Goal: Information Seeking & Learning: Learn about a topic

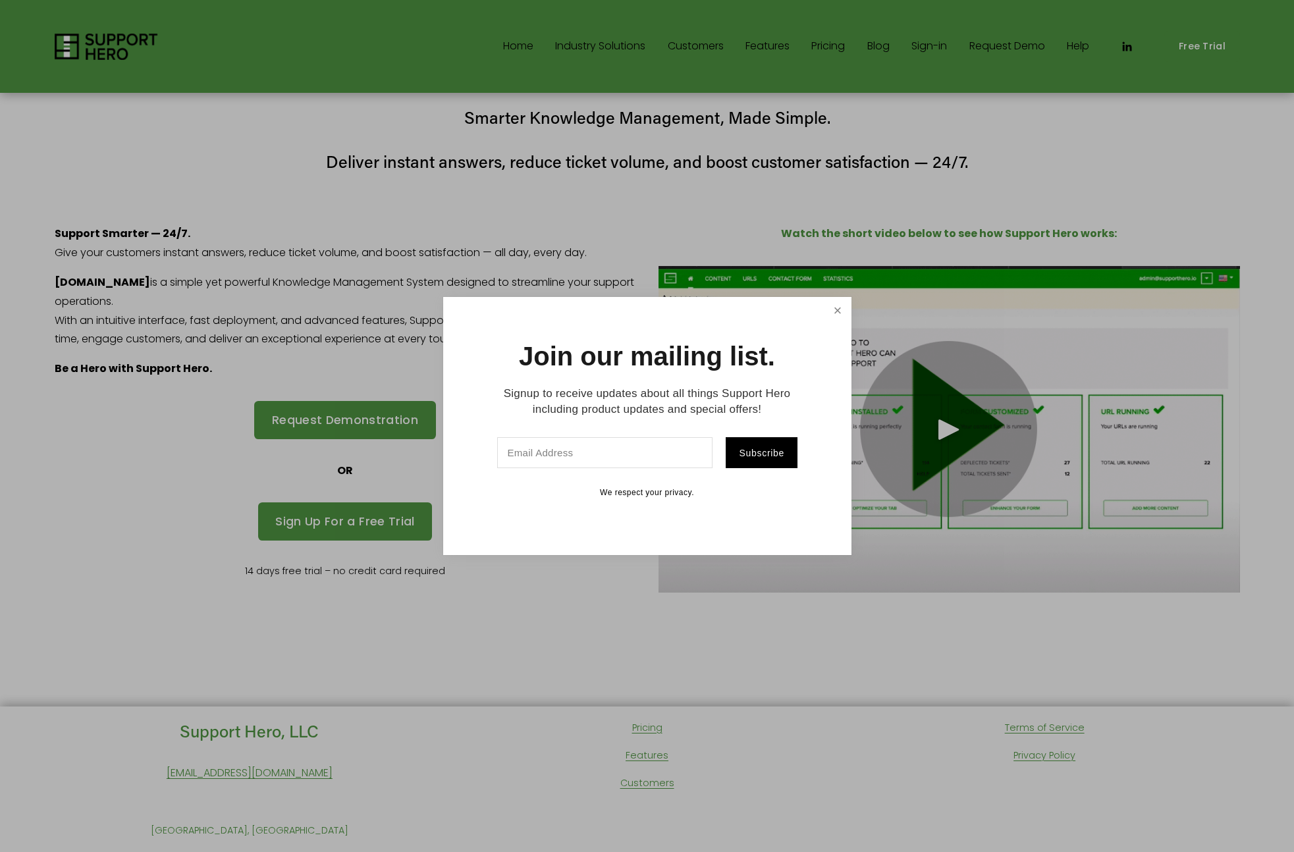
click at [840, 316] on link "Close" at bounding box center [837, 310] width 23 height 23
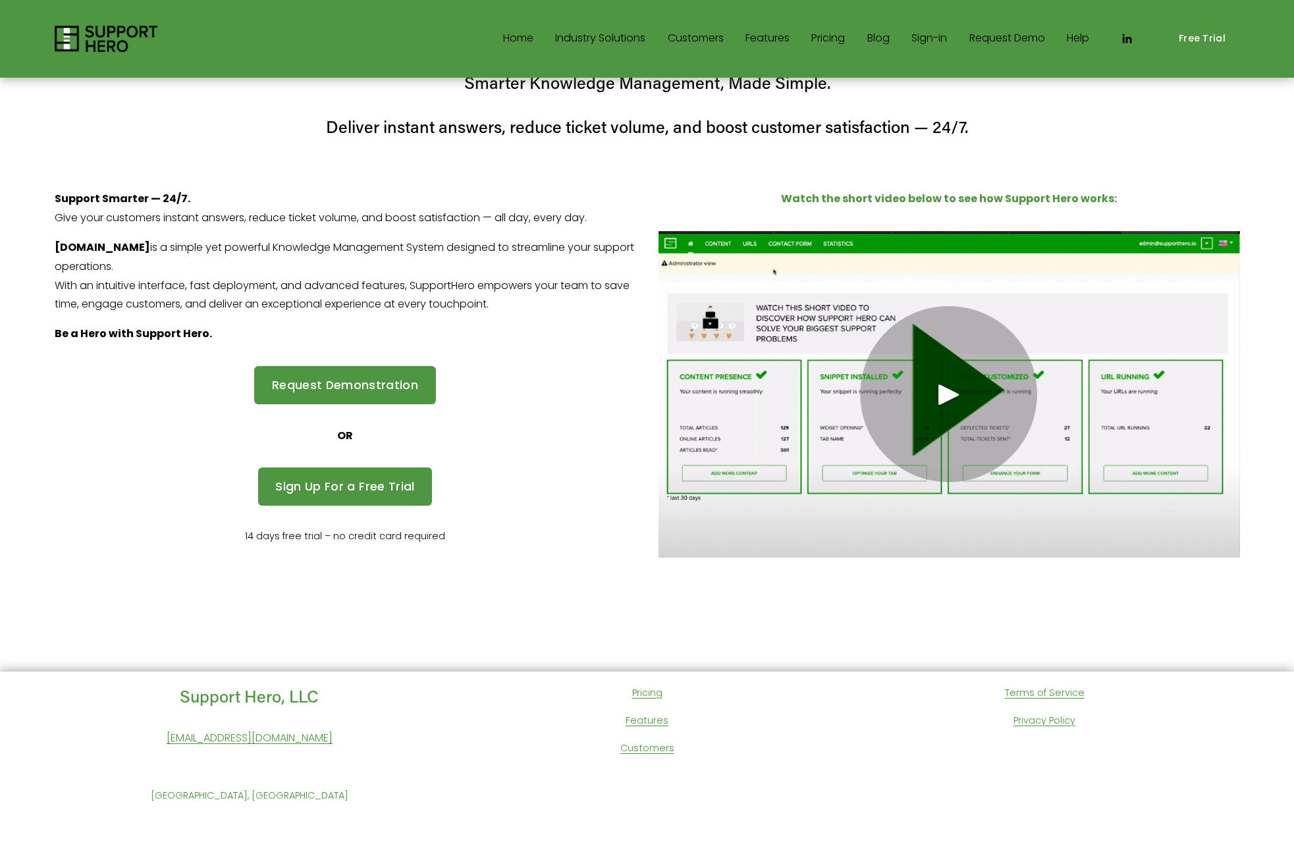
scroll to position [21, 0]
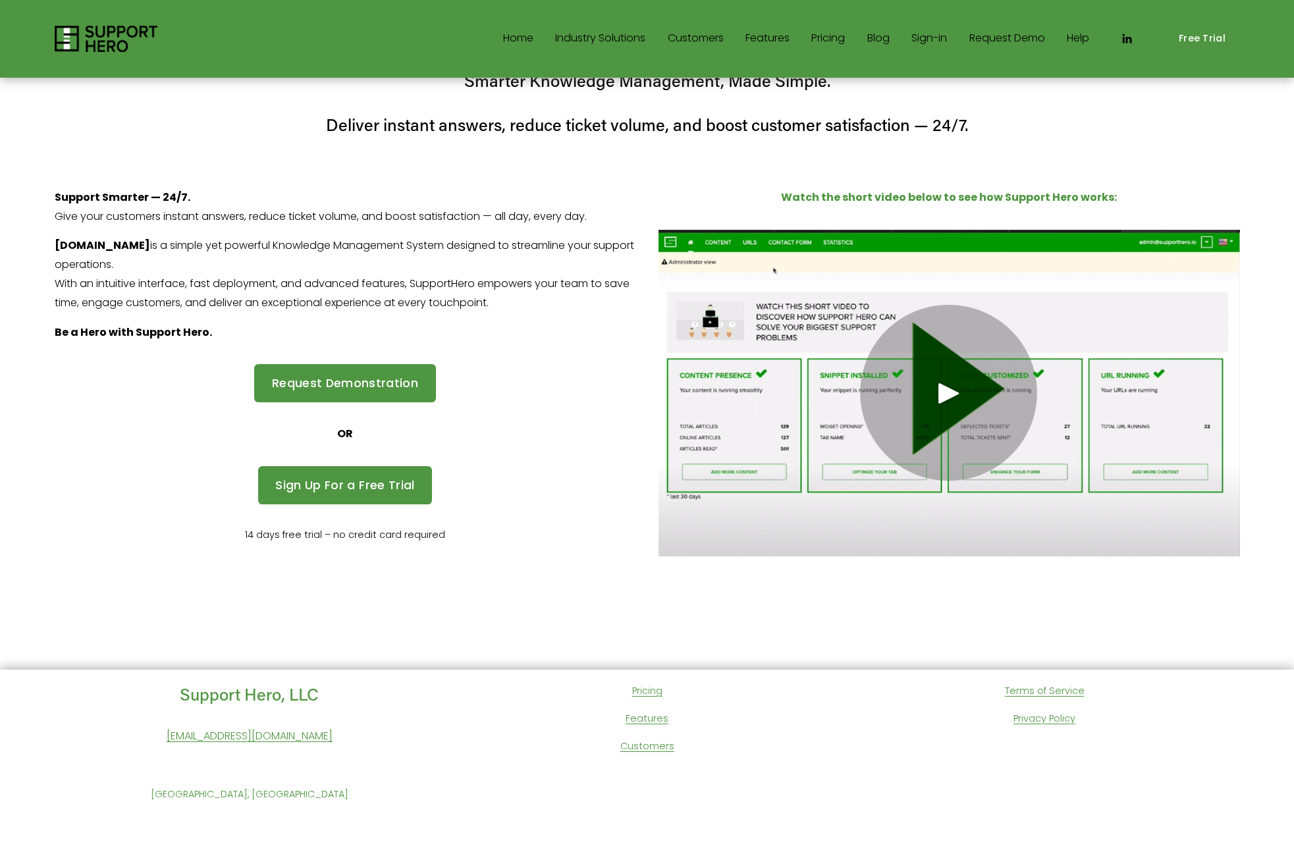
click at [641, 691] on link "Pricing" at bounding box center [647, 691] width 30 height 17
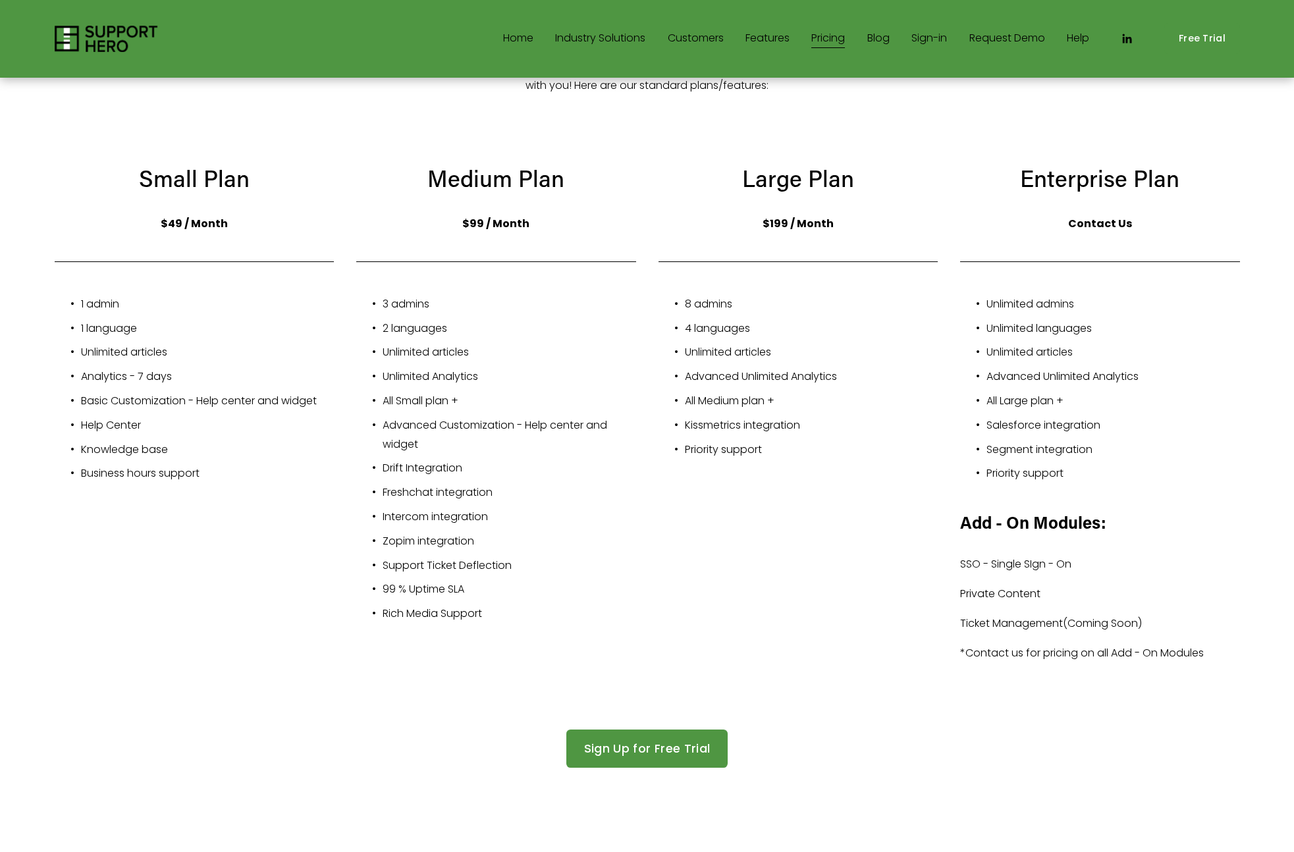
scroll to position [162, 0]
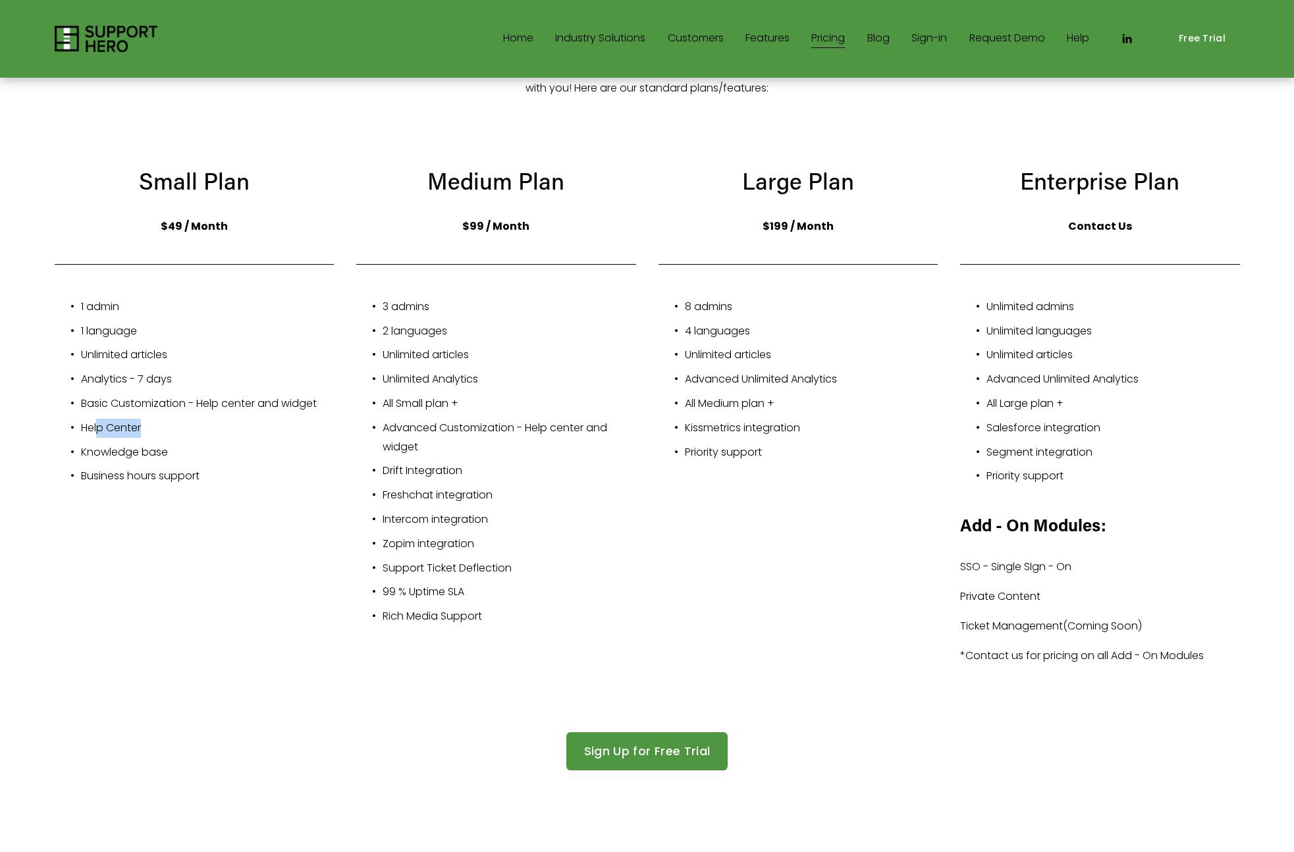
drag, startPoint x: 97, startPoint y: 431, endPoint x: 165, endPoint y: 429, distance: 68.5
click at [165, 429] on p "Help Center" at bounding box center [208, 428] width 254 height 19
click at [173, 443] on p "Knowledge base" at bounding box center [208, 452] width 254 height 19
click at [712, 358] on p "Unlimited articles" at bounding box center [812, 355] width 254 height 19
drag, startPoint x: 382, startPoint y: 326, endPoint x: 462, endPoint y: 324, distance: 80.4
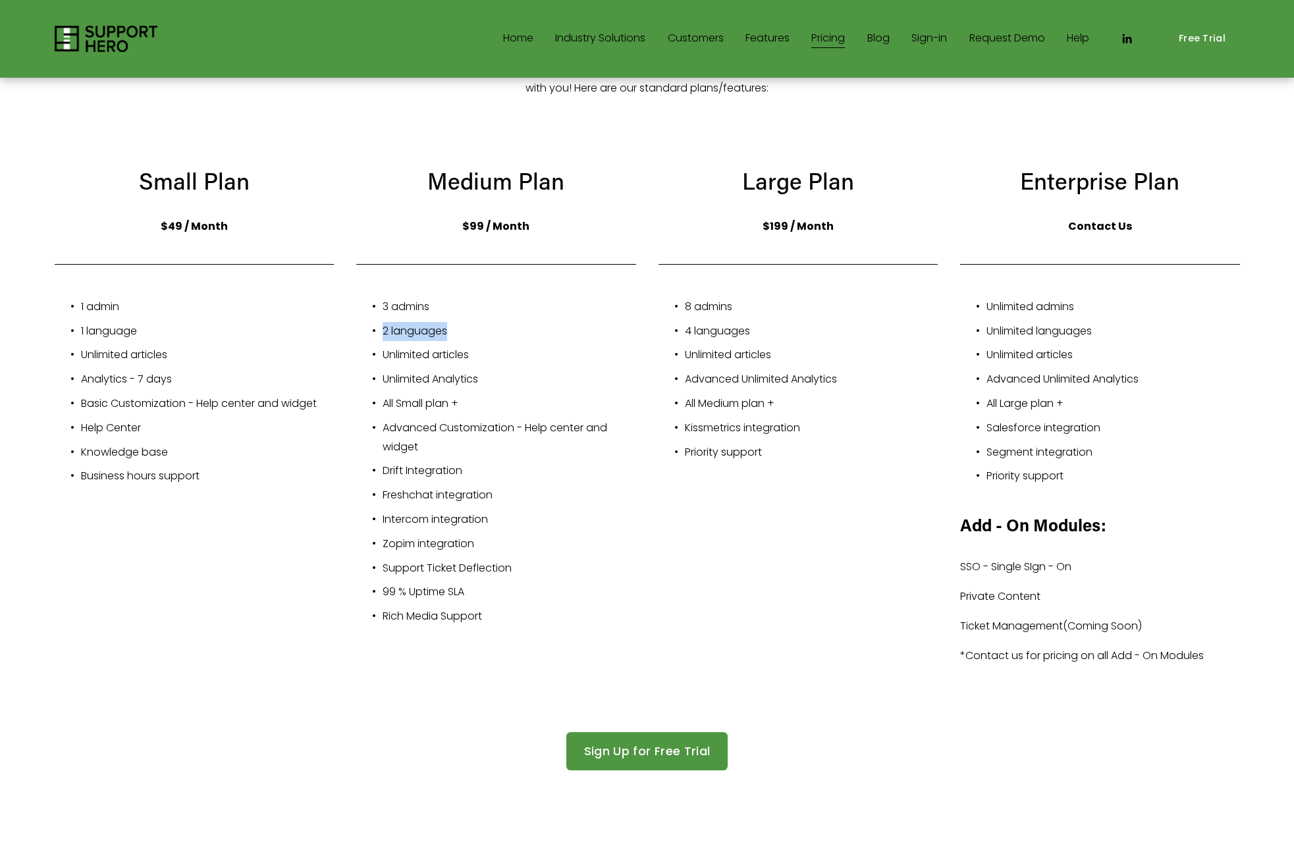
click at [462, 324] on p "2 languages" at bounding box center [510, 331] width 254 height 19
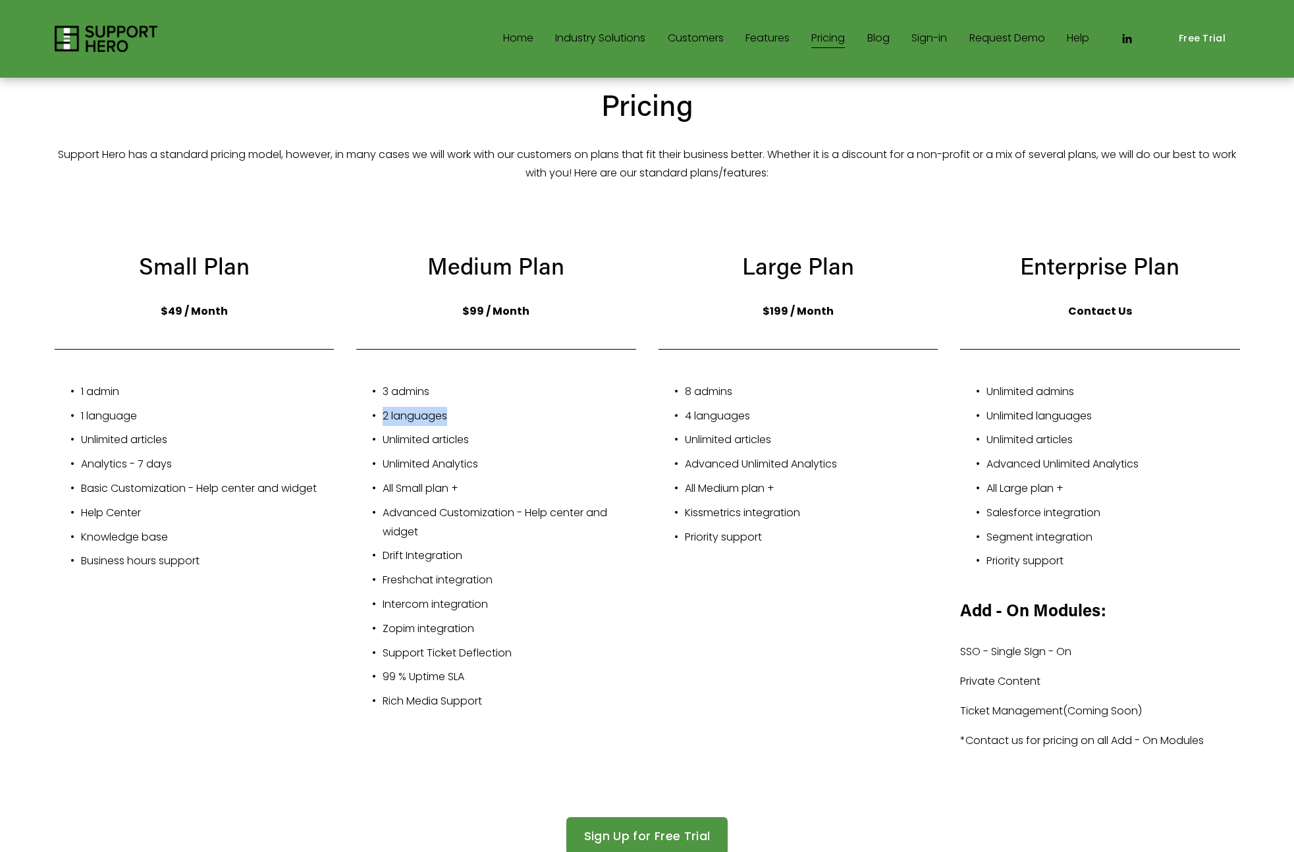
scroll to position [0, 0]
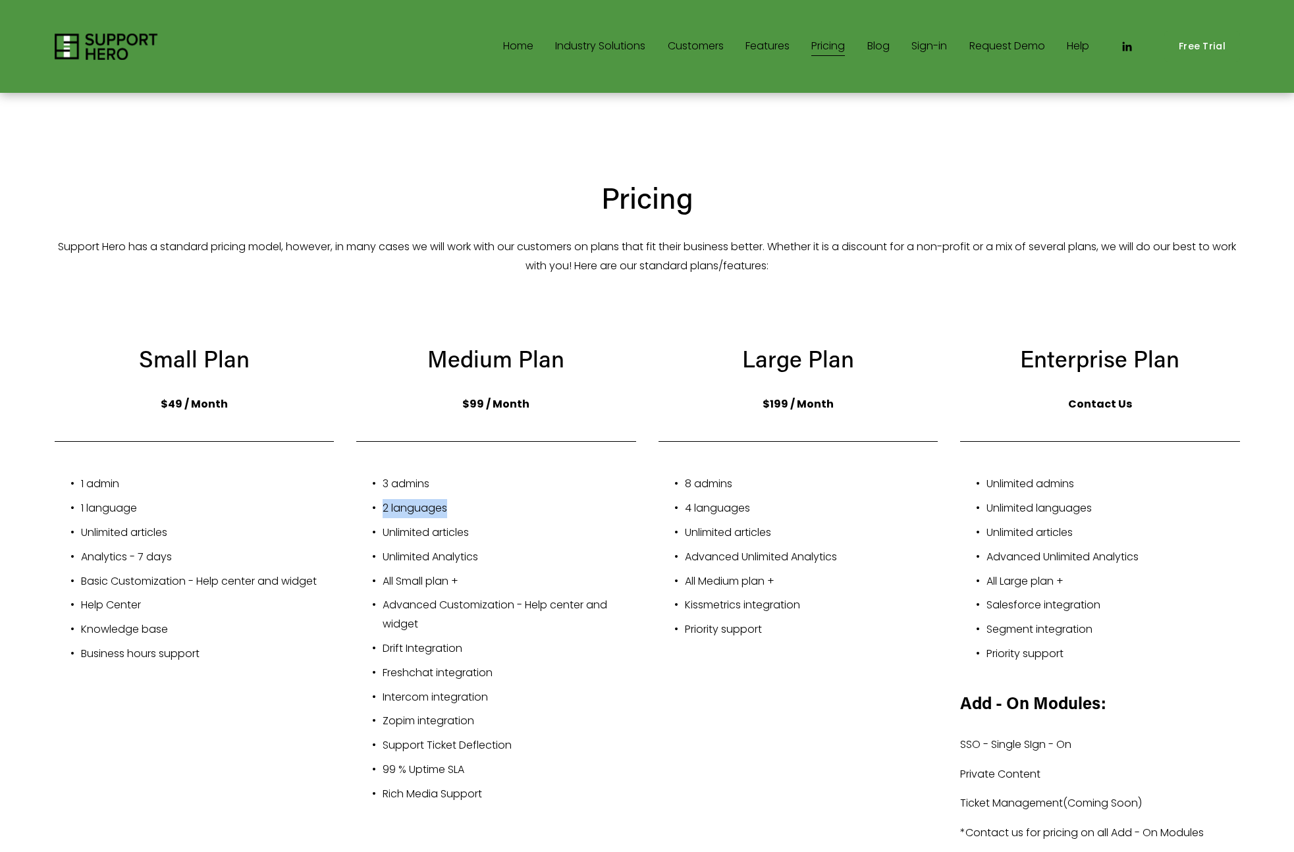
click at [0, 0] on span "Startups" at bounding box center [0, 0] width 0 height 0
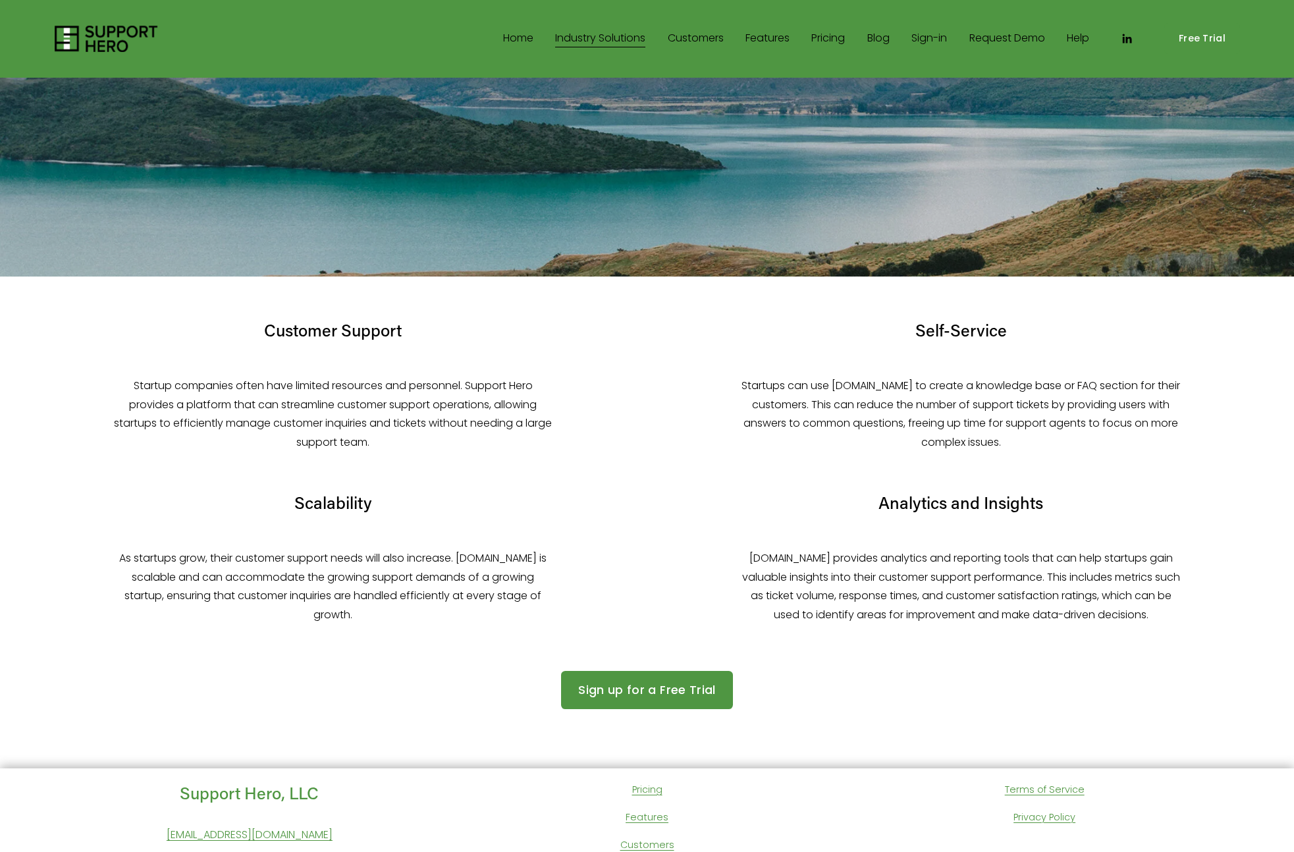
scroll to position [385, 0]
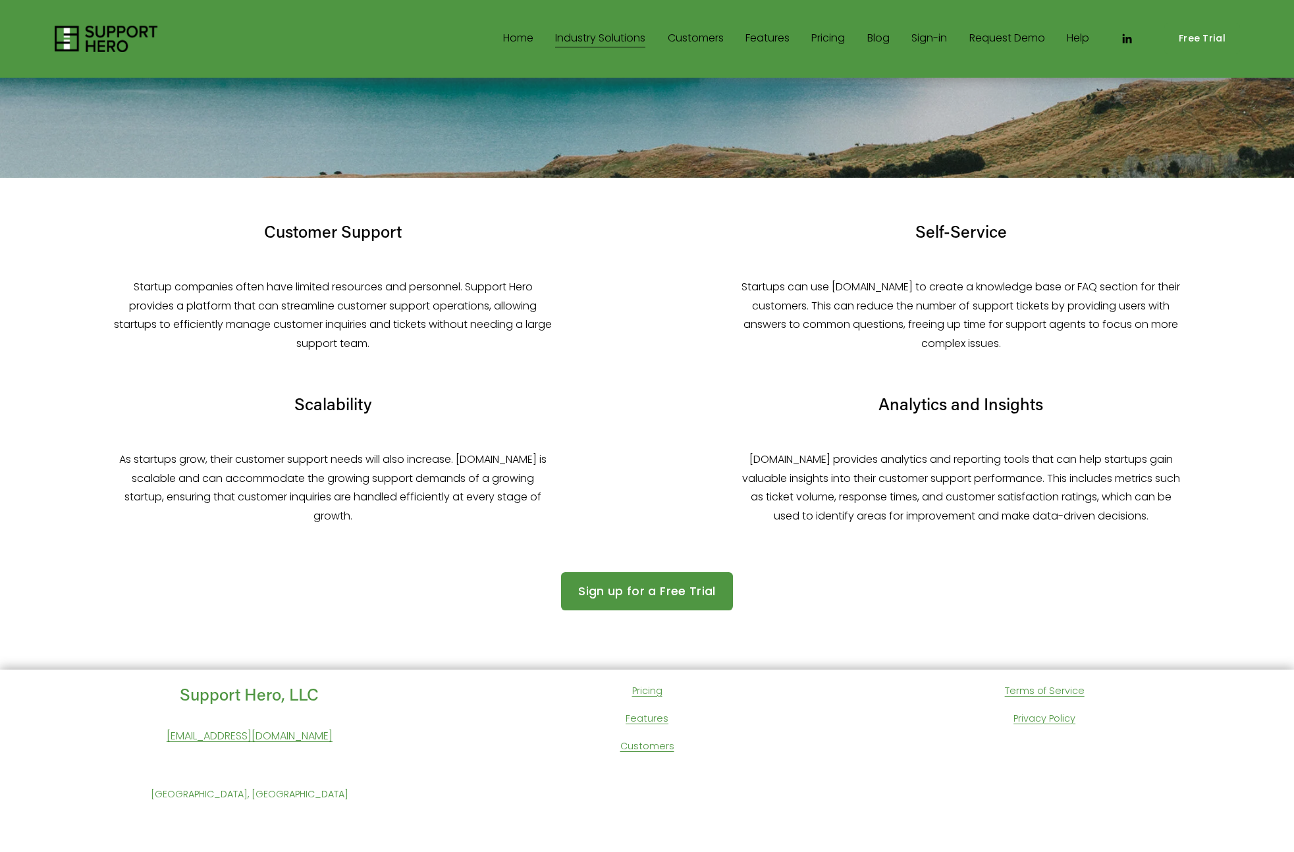
click at [371, 418] on div "Scalability As startups grow, their customer support needs will also increase. …" at bounding box center [333, 459] width 589 height 133
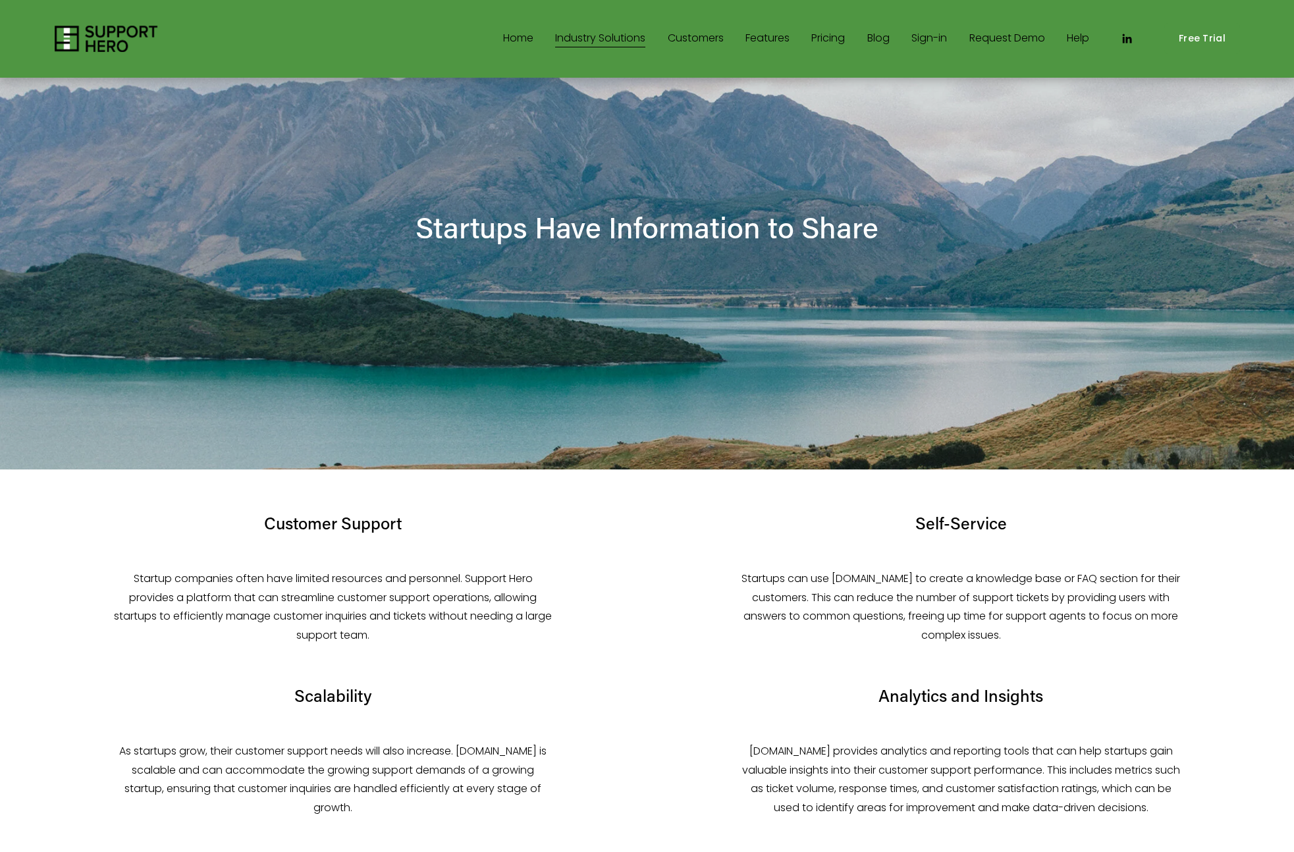
scroll to position [0, 0]
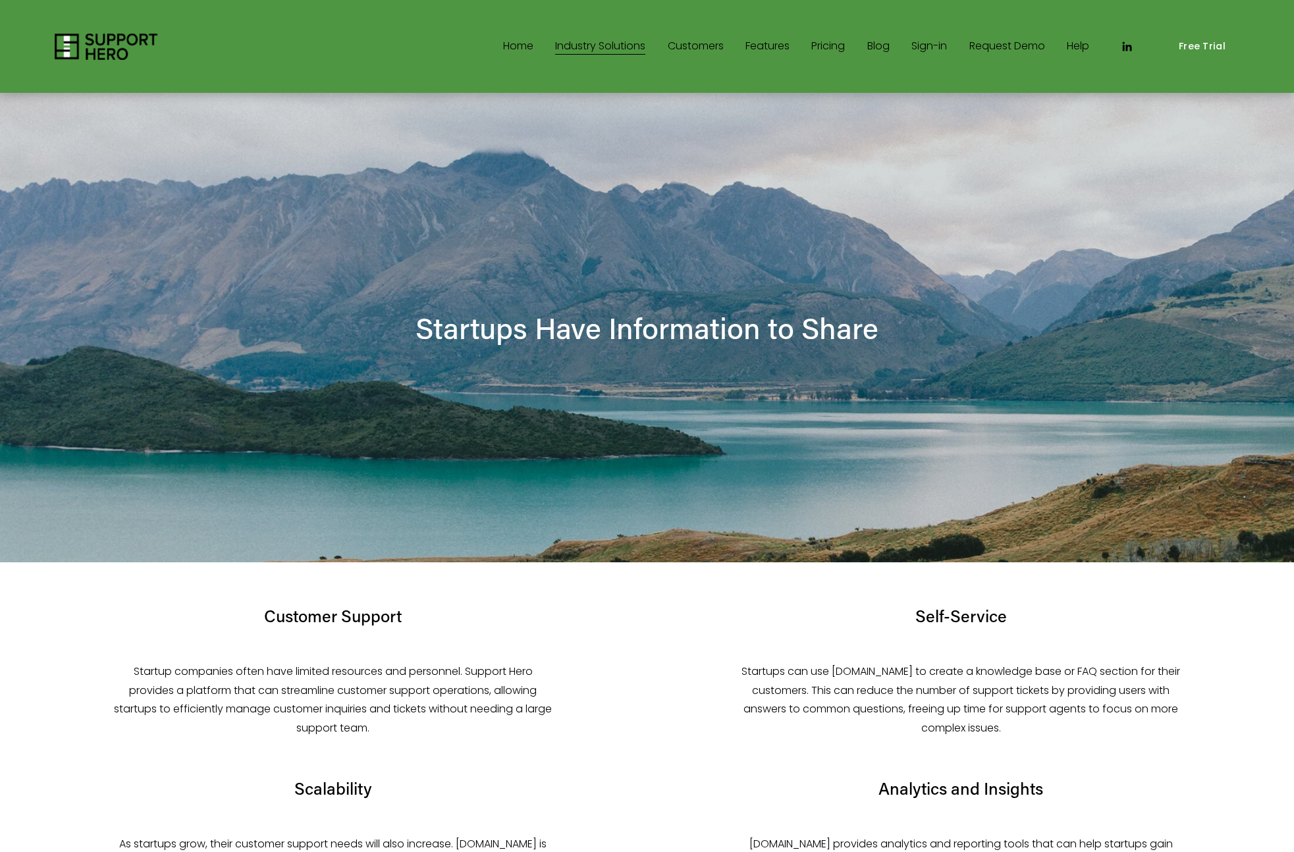
click at [765, 41] on link "Features" at bounding box center [767, 46] width 44 height 21
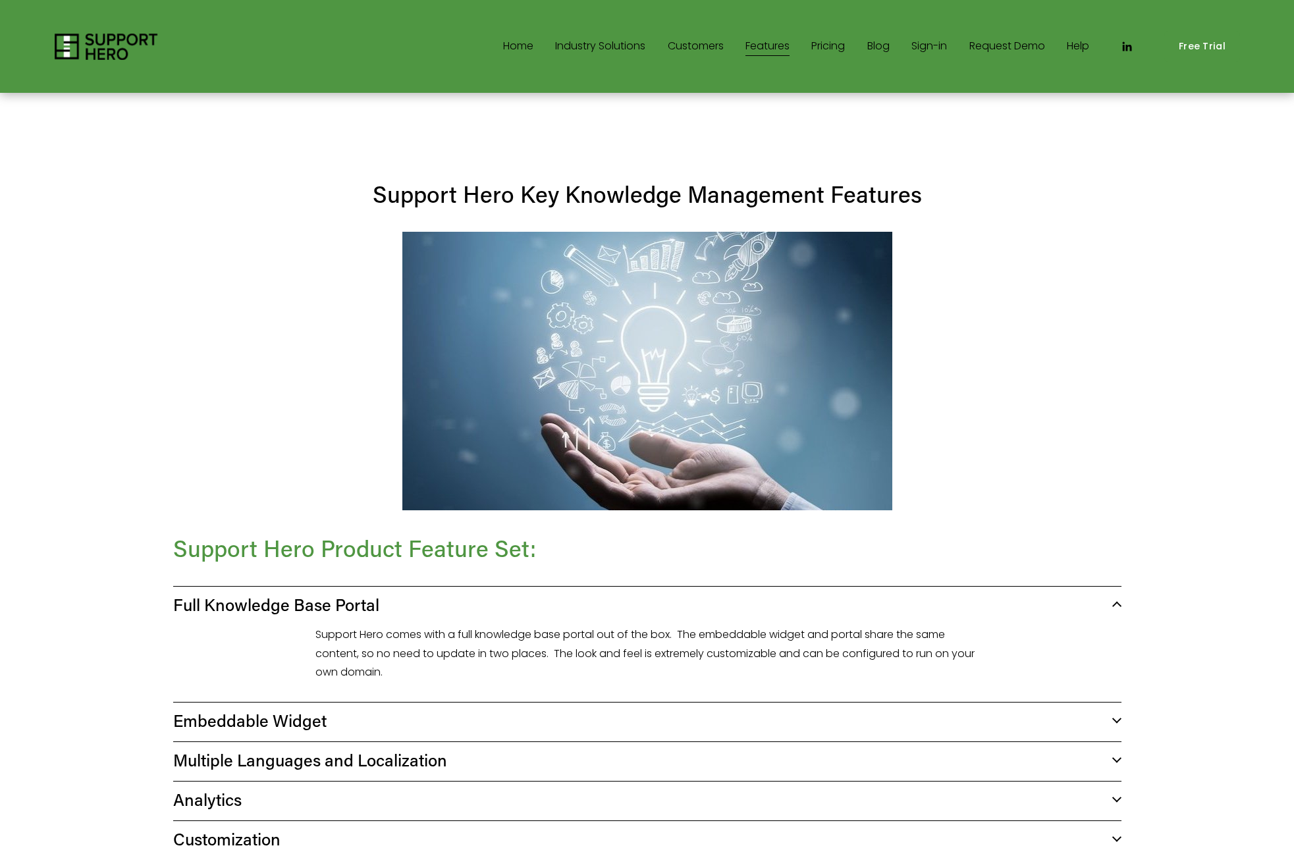
click at [820, 47] on link "Pricing" at bounding box center [828, 46] width 34 height 21
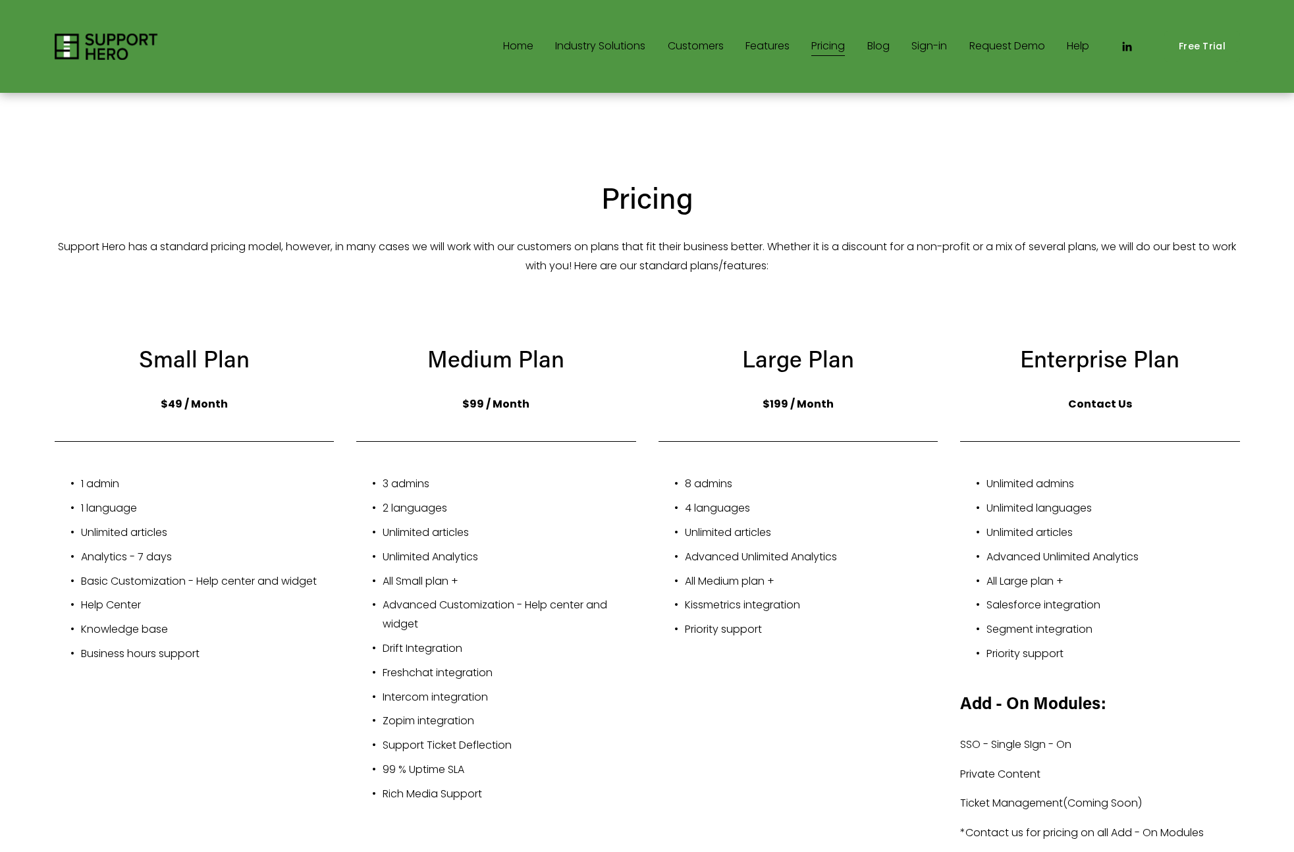
click at [755, 52] on link "Features" at bounding box center [767, 46] width 44 height 21
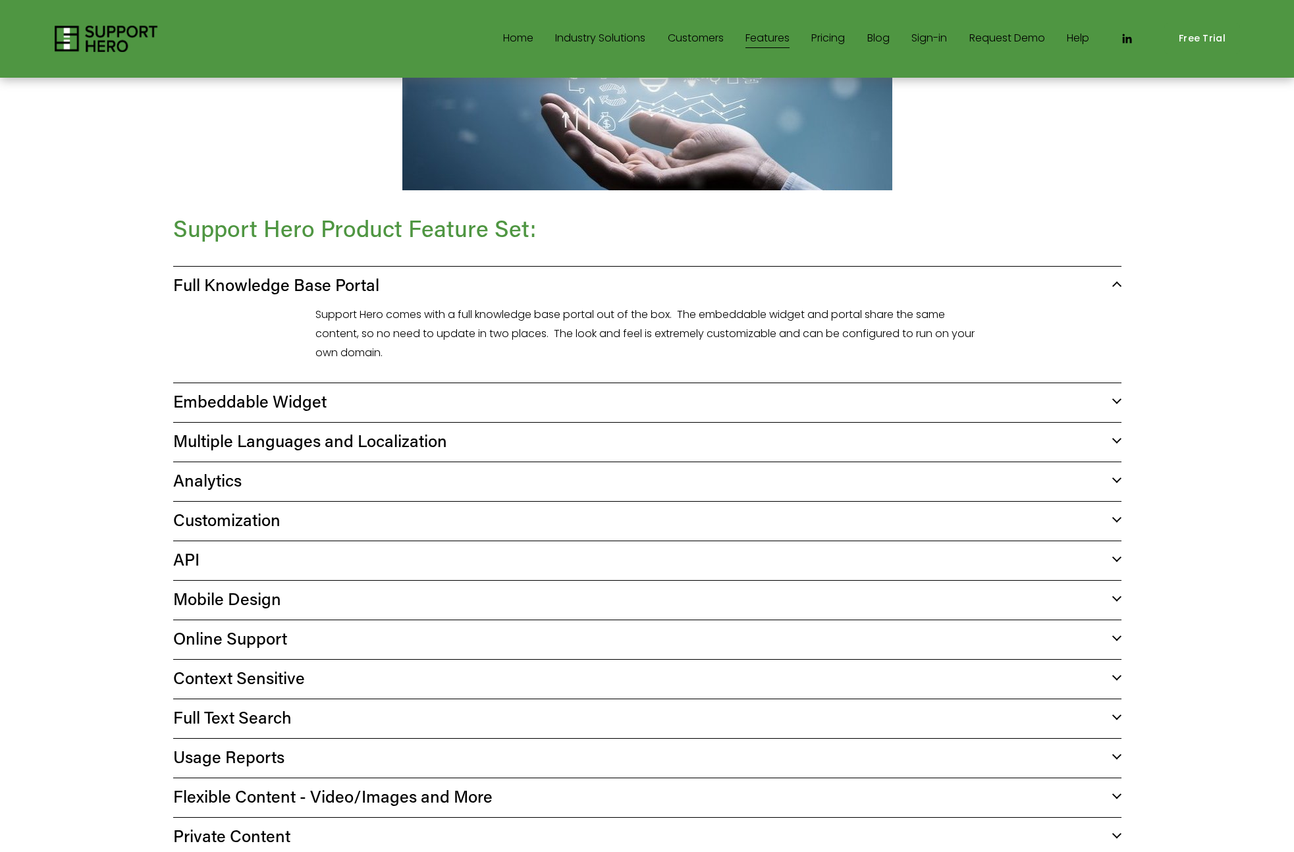
scroll to position [311, 0]
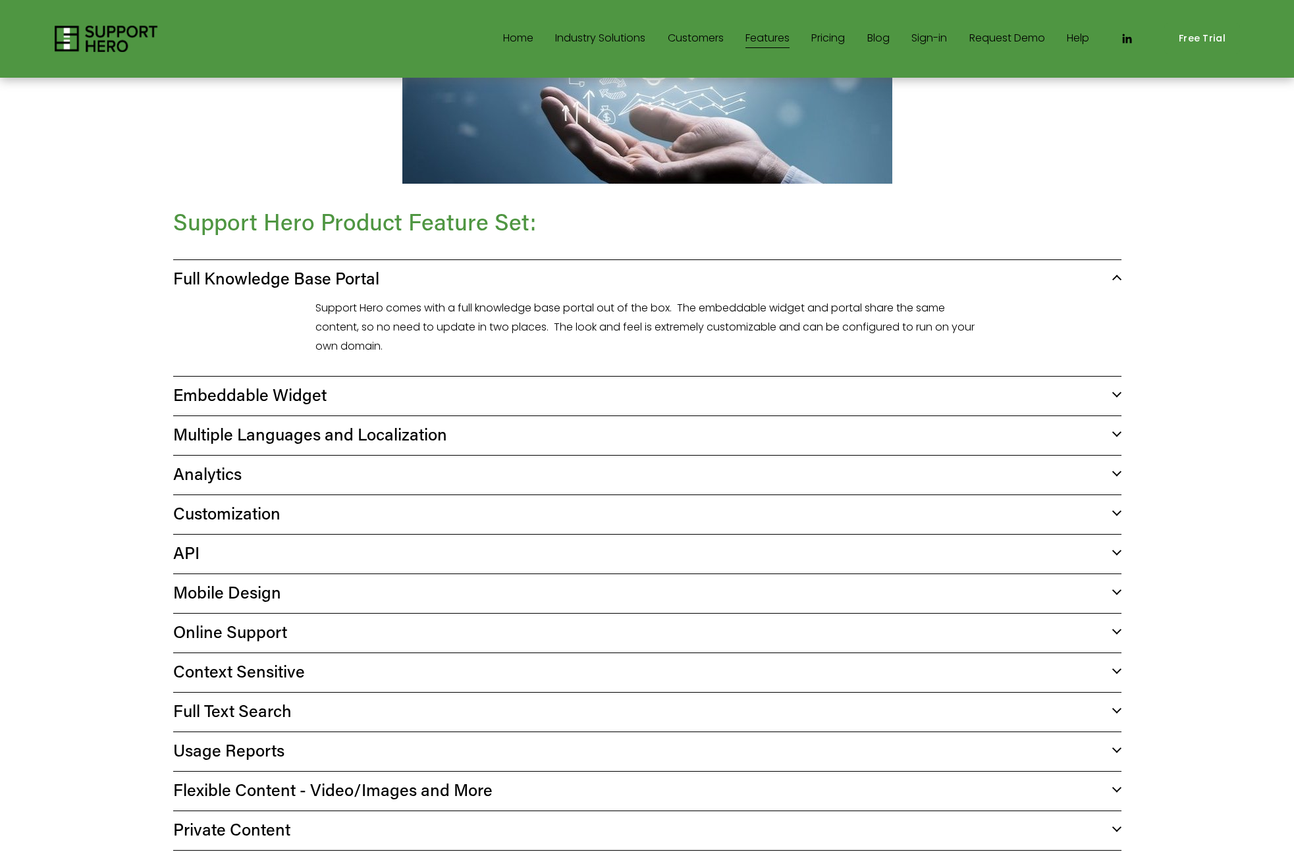
click at [446, 395] on span "Embeddable Widget" at bounding box center [642, 394] width 939 height 22
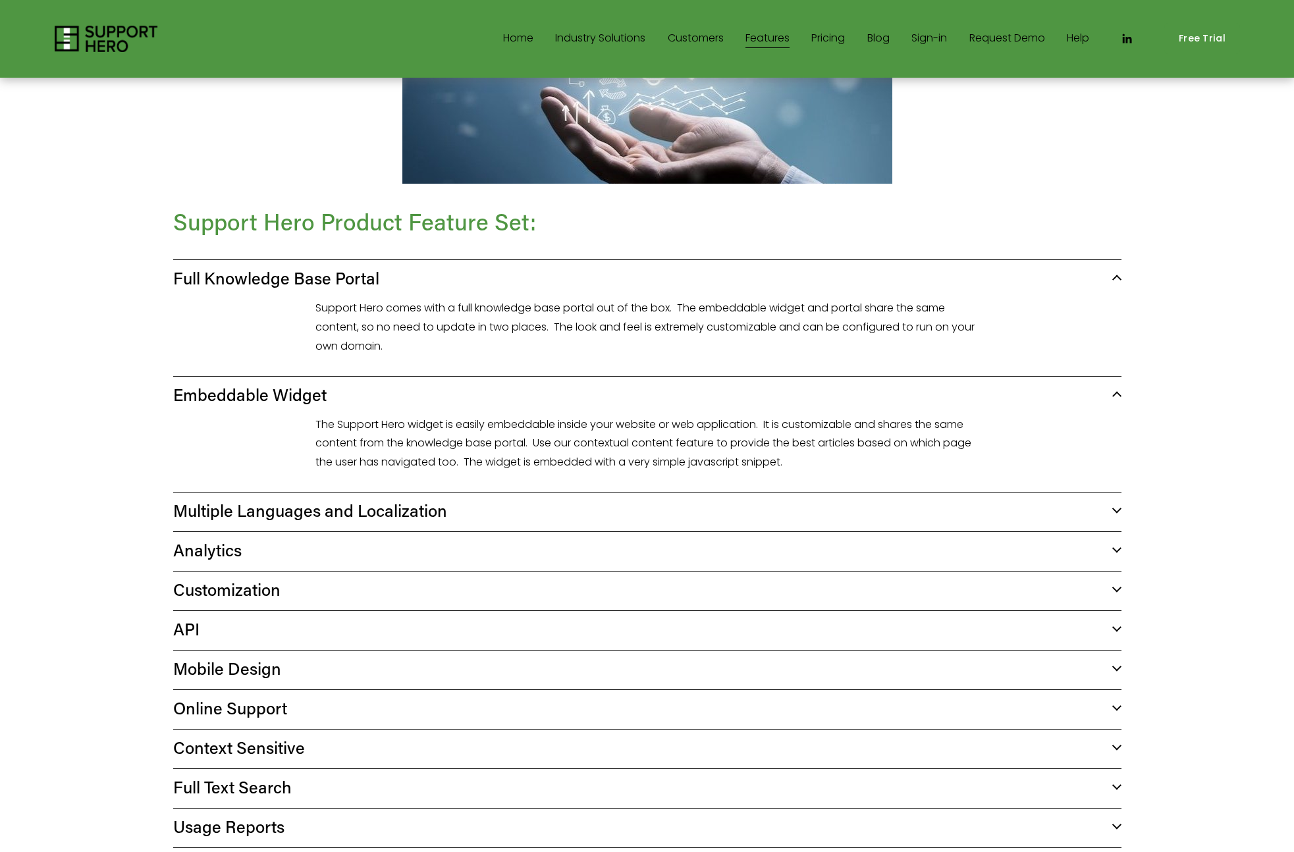
click at [446, 395] on span "Embeddable Widget" at bounding box center [642, 394] width 939 height 22
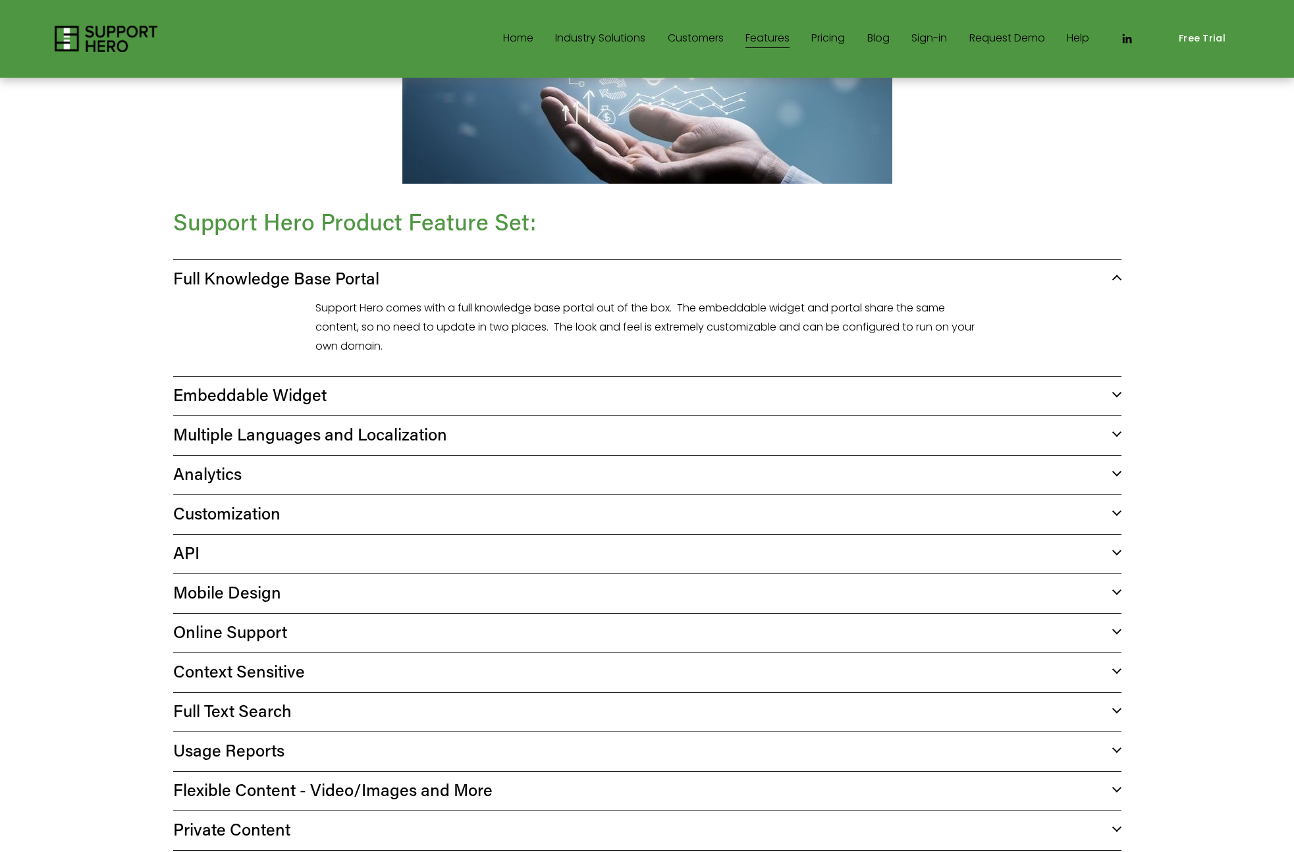
click at [438, 431] on span "Multiple Languages and Localization" at bounding box center [642, 434] width 939 height 22
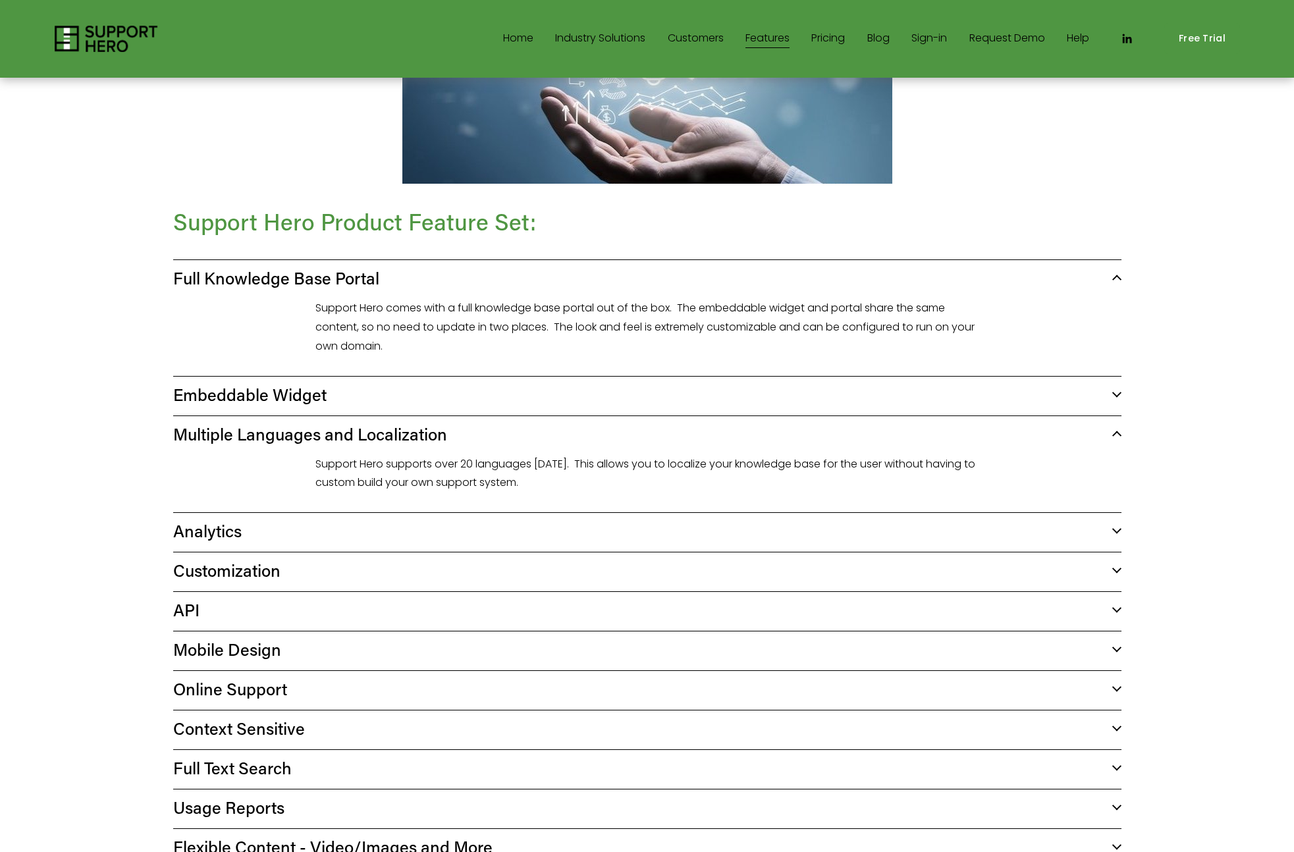
click at [836, 40] on link "Pricing" at bounding box center [828, 38] width 34 height 21
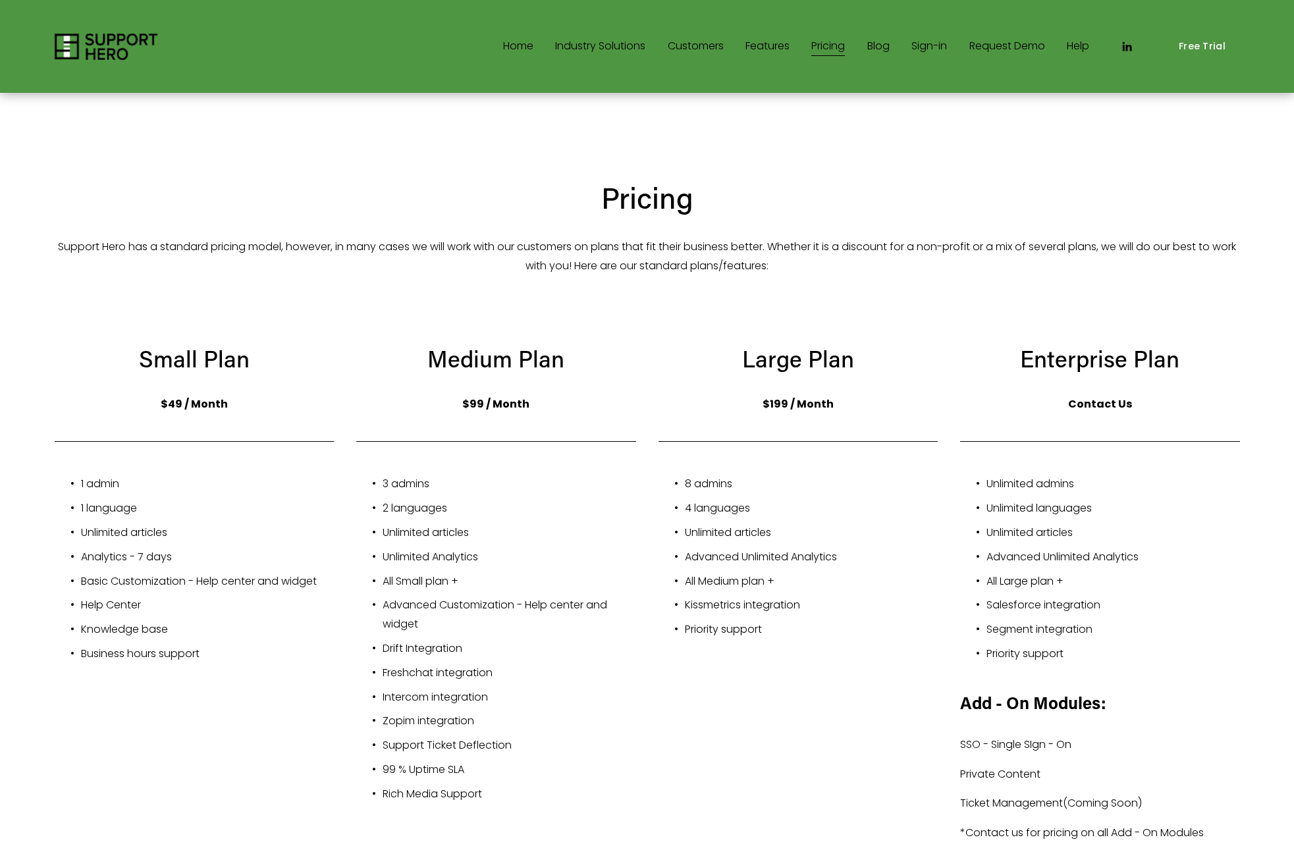
click at [877, 42] on link "Blog" at bounding box center [878, 46] width 22 height 21
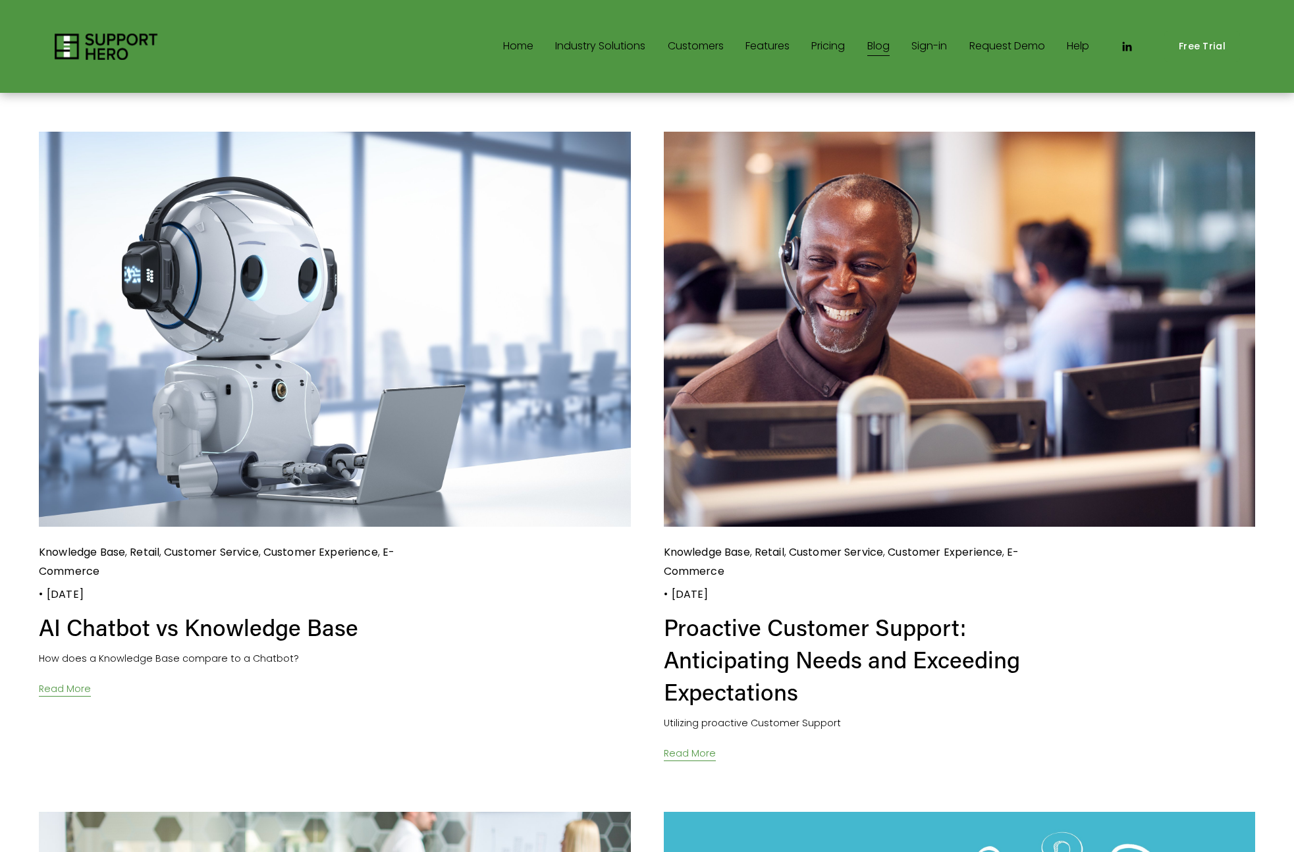
click at [935, 49] on link "Sign-in" at bounding box center [929, 46] width 36 height 21
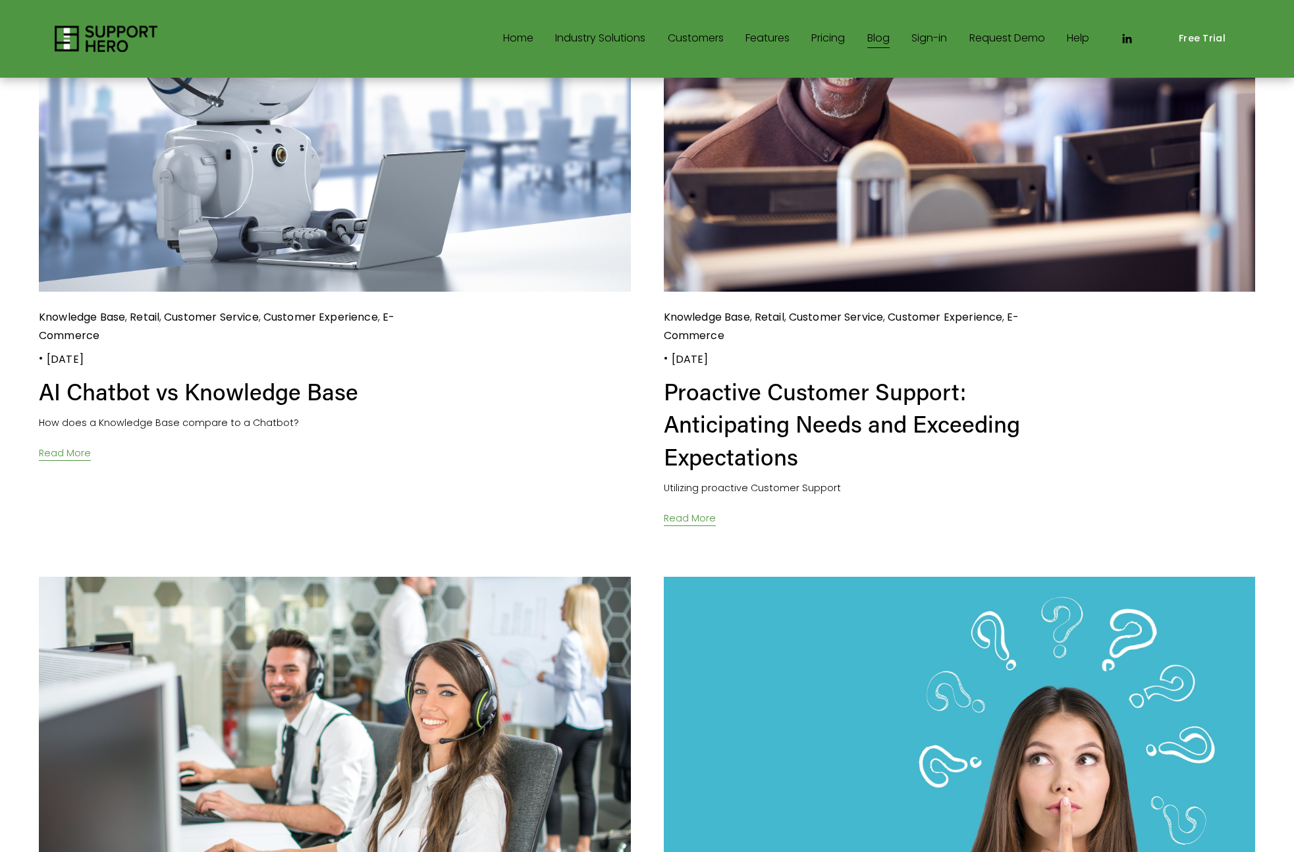
scroll to position [80, 0]
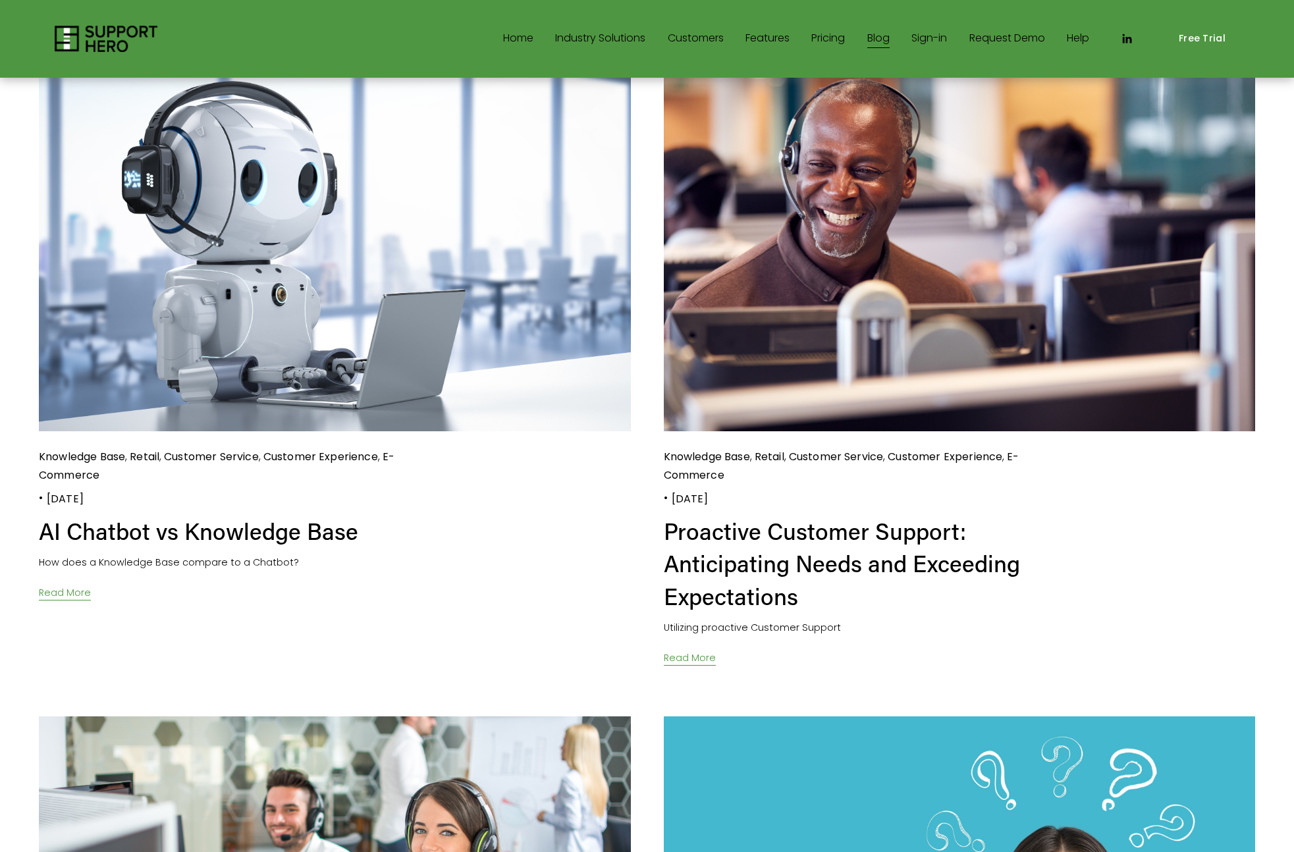
click at [992, 39] on link "Request Demo" at bounding box center [1007, 38] width 76 height 21
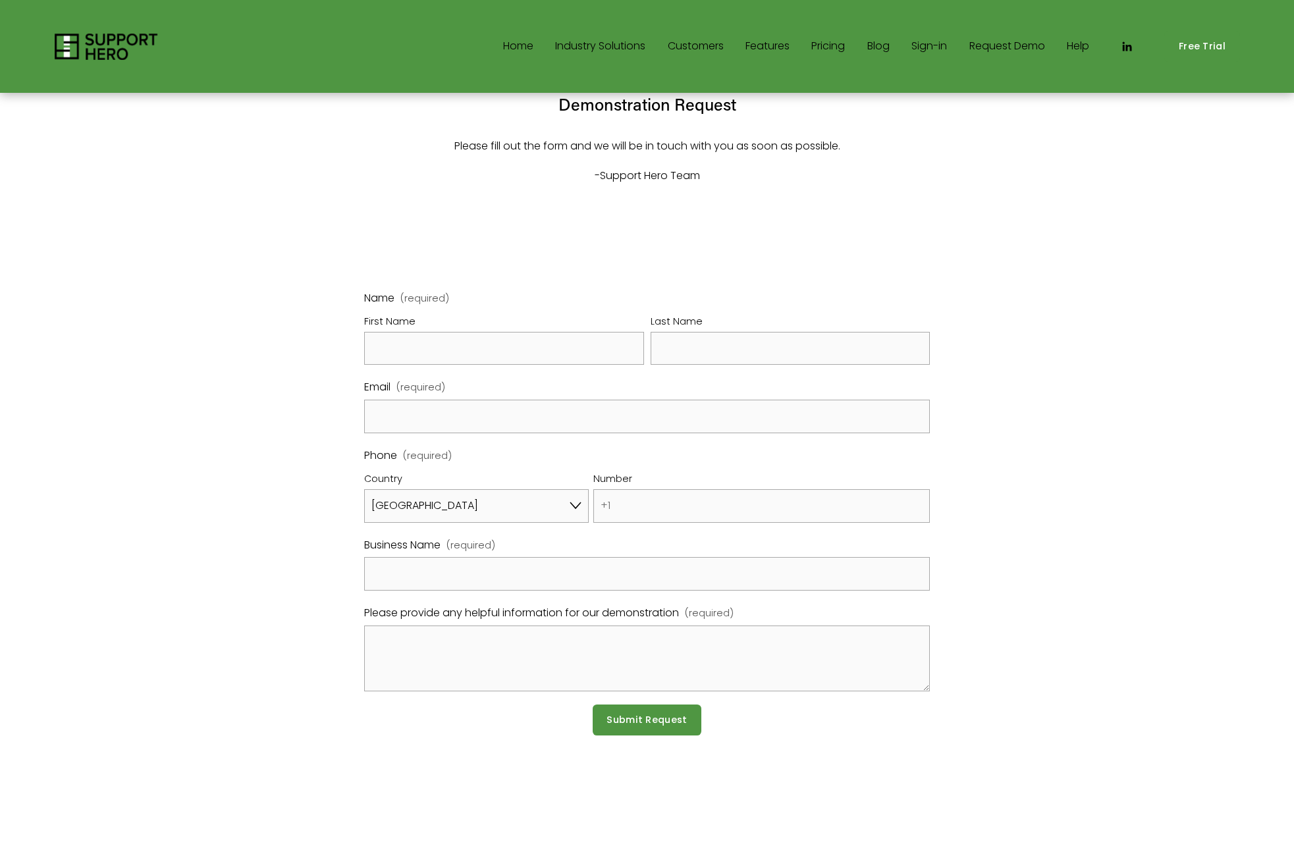
select select "US"
click at [573, 510] on select "Afghanistan Åland Islands Albania Algeria American Samoa Andorra Angola Anguill…" at bounding box center [476, 506] width 225 height 34
click at [364, 489] on select "Afghanistan Åland Islands Albania Algeria American Samoa Andorra Angola Anguill…" at bounding box center [476, 506] width 225 height 34
click at [634, 460] on fieldset "Phone (required) Country Afghanistan Åland Islands Albania Algeria American Sam…" at bounding box center [647, 491] width 566 height 90
click at [766, 50] on link "Features" at bounding box center [767, 46] width 44 height 21
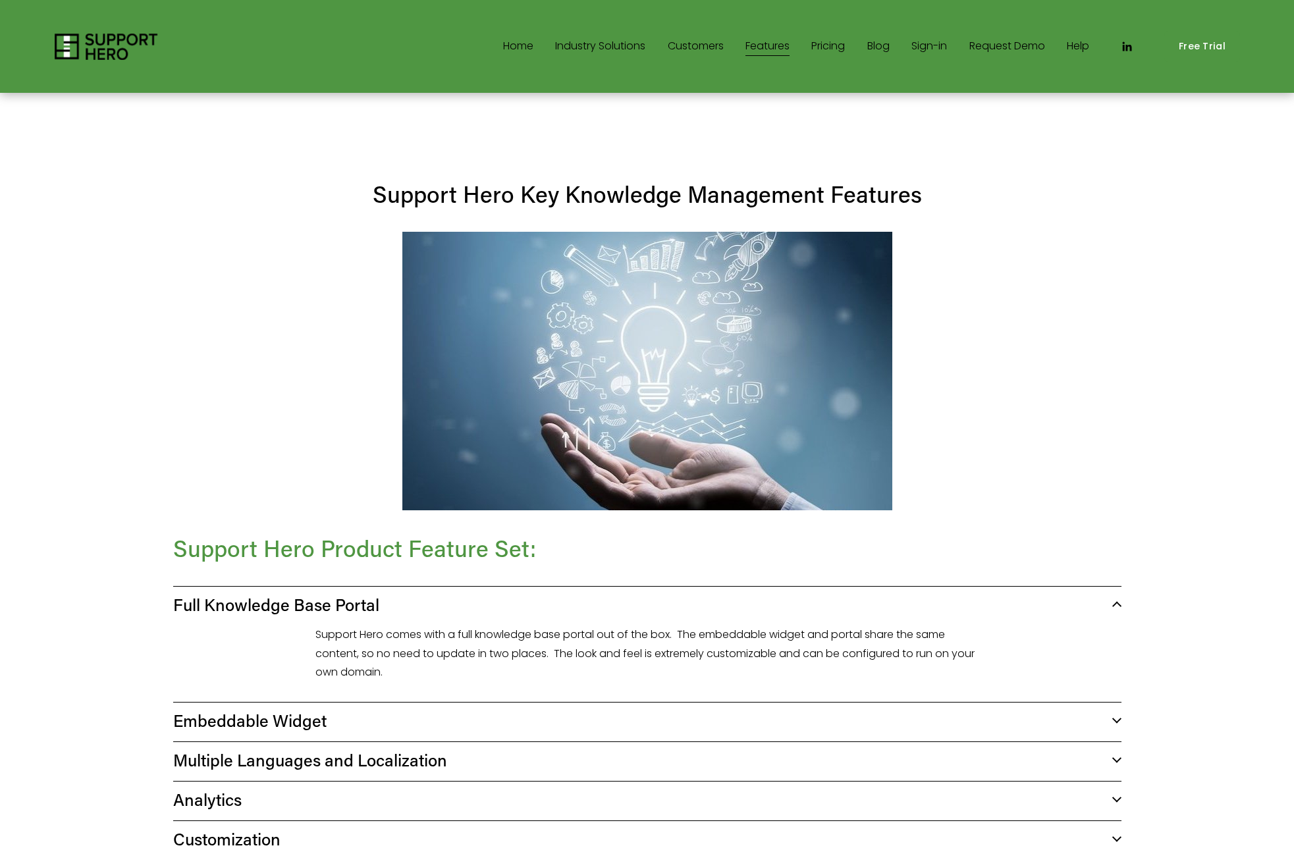
click at [576, 47] on span "Industry Solutions" at bounding box center [600, 46] width 90 height 19
click at [512, 47] on link "Home" at bounding box center [518, 46] width 30 height 21
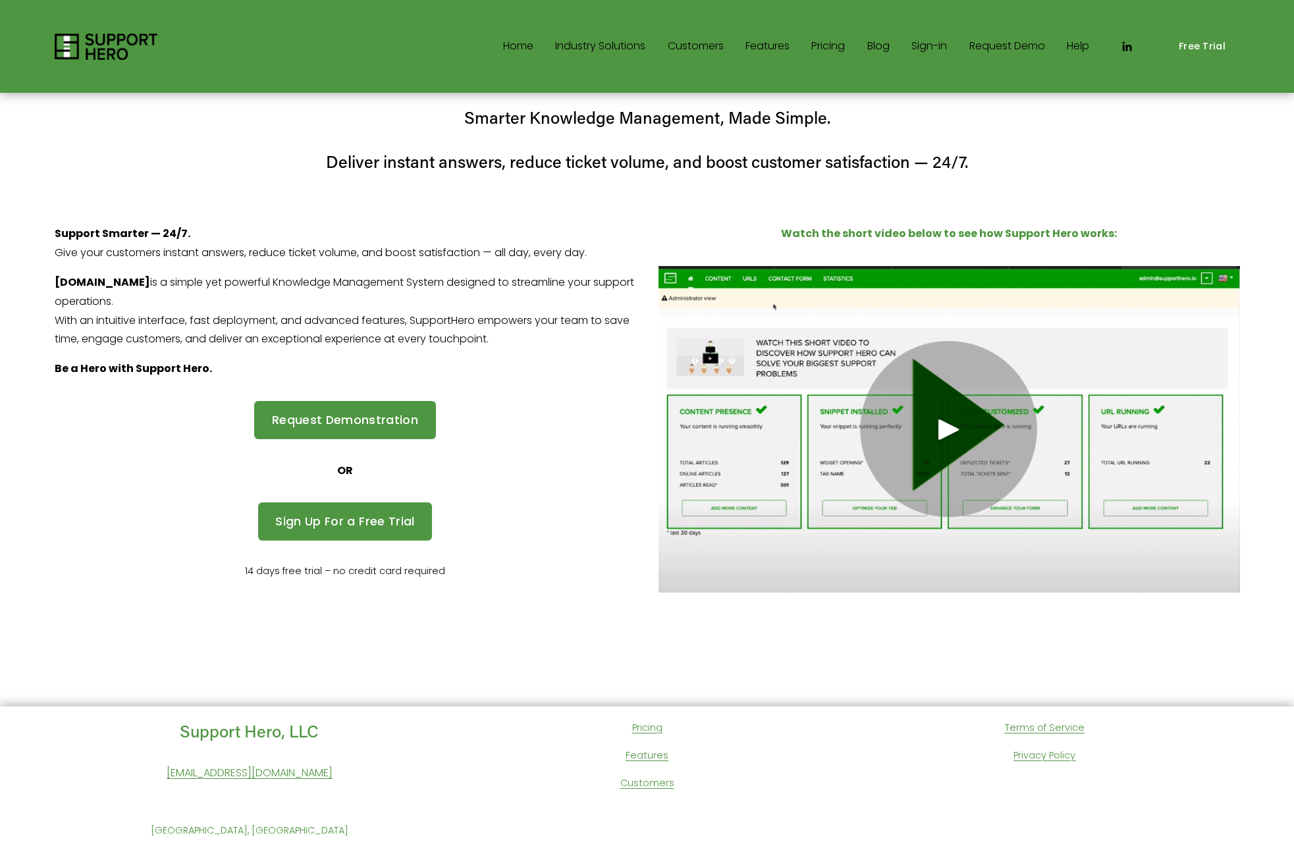
click at [953, 436] on div "Play" at bounding box center [949, 430] width 32 height 32
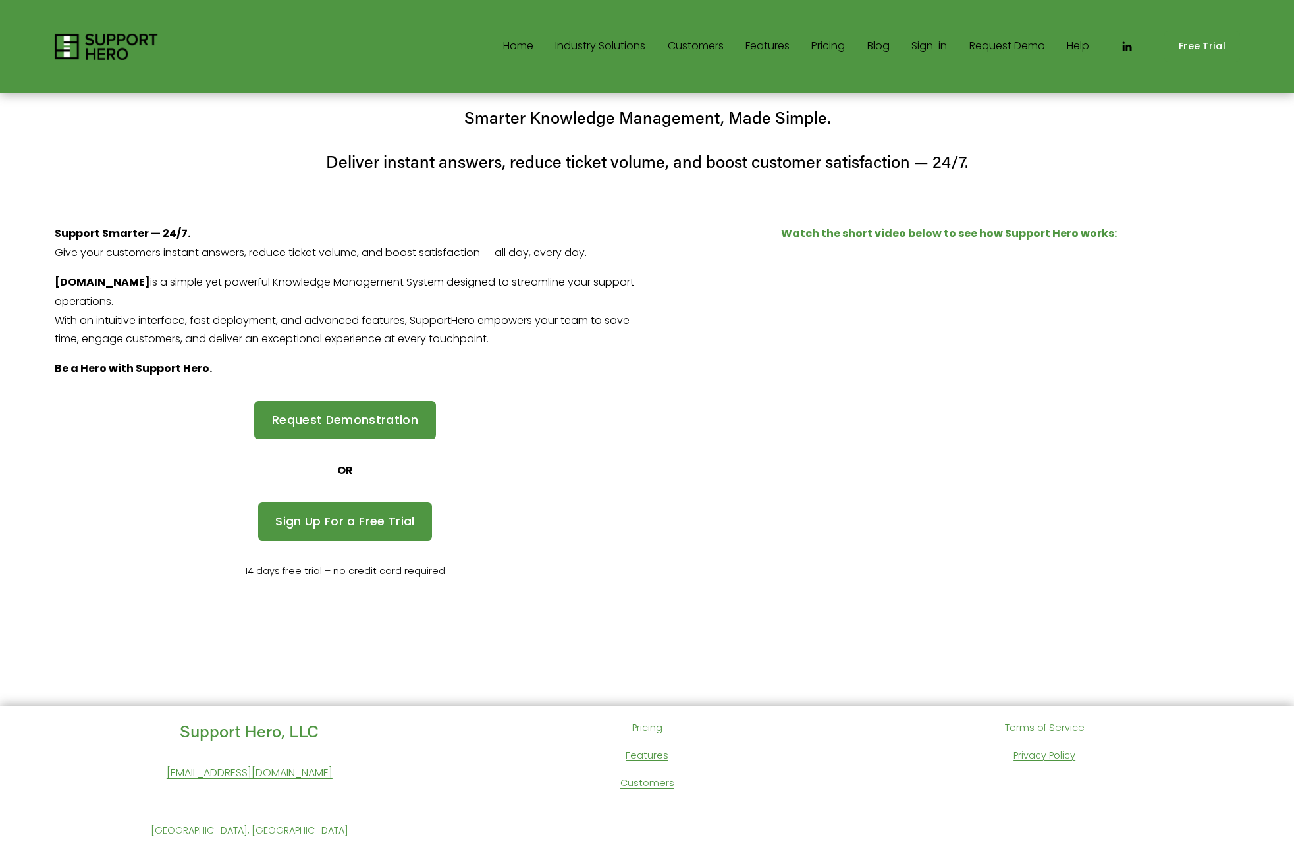
click at [630, 688] on div "Support Smarter — 24/7. Give your customers instant answers, reduce ticket volu…" at bounding box center [647, 438] width 1263 height 504
click at [817, 44] on link "Pricing" at bounding box center [828, 46] width 34 height 21
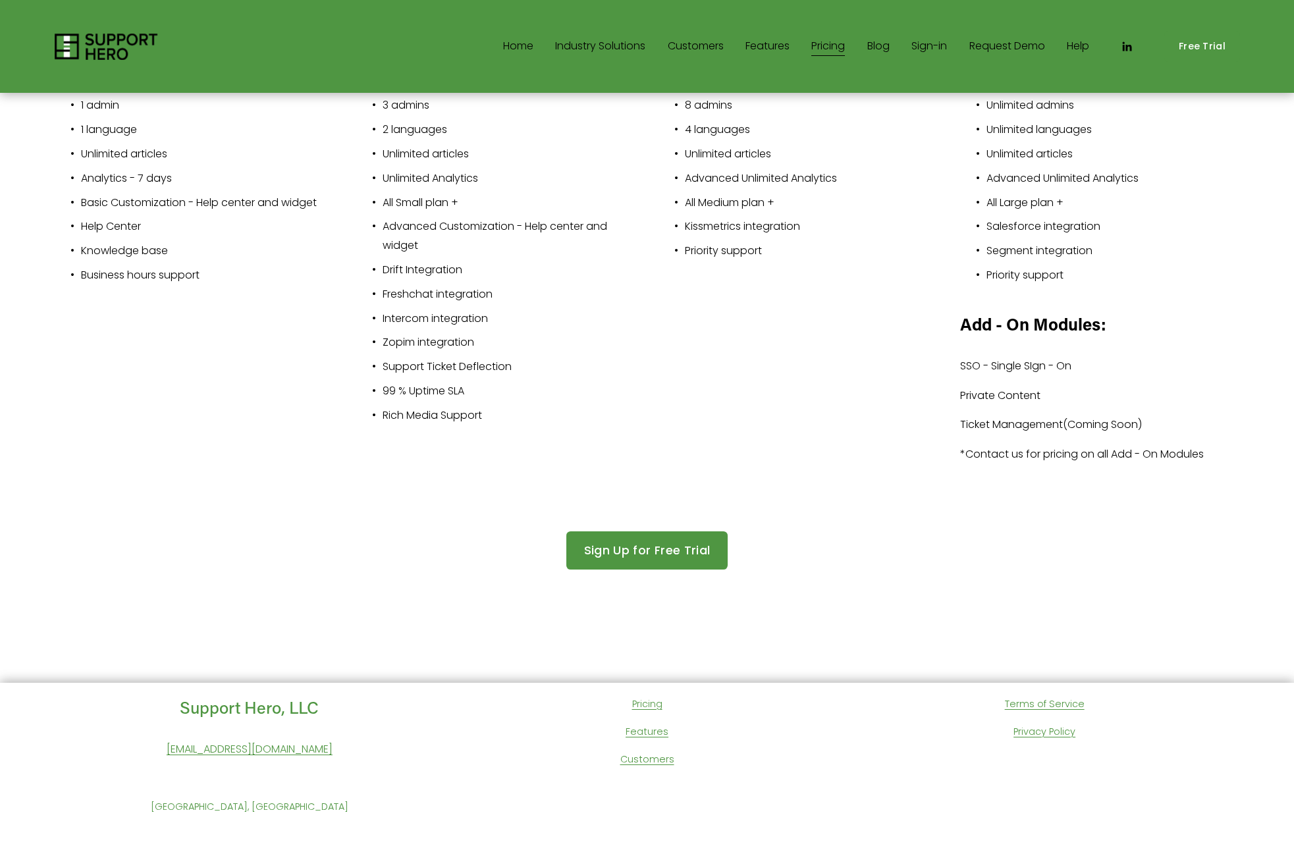
scroll to position [376, 0]
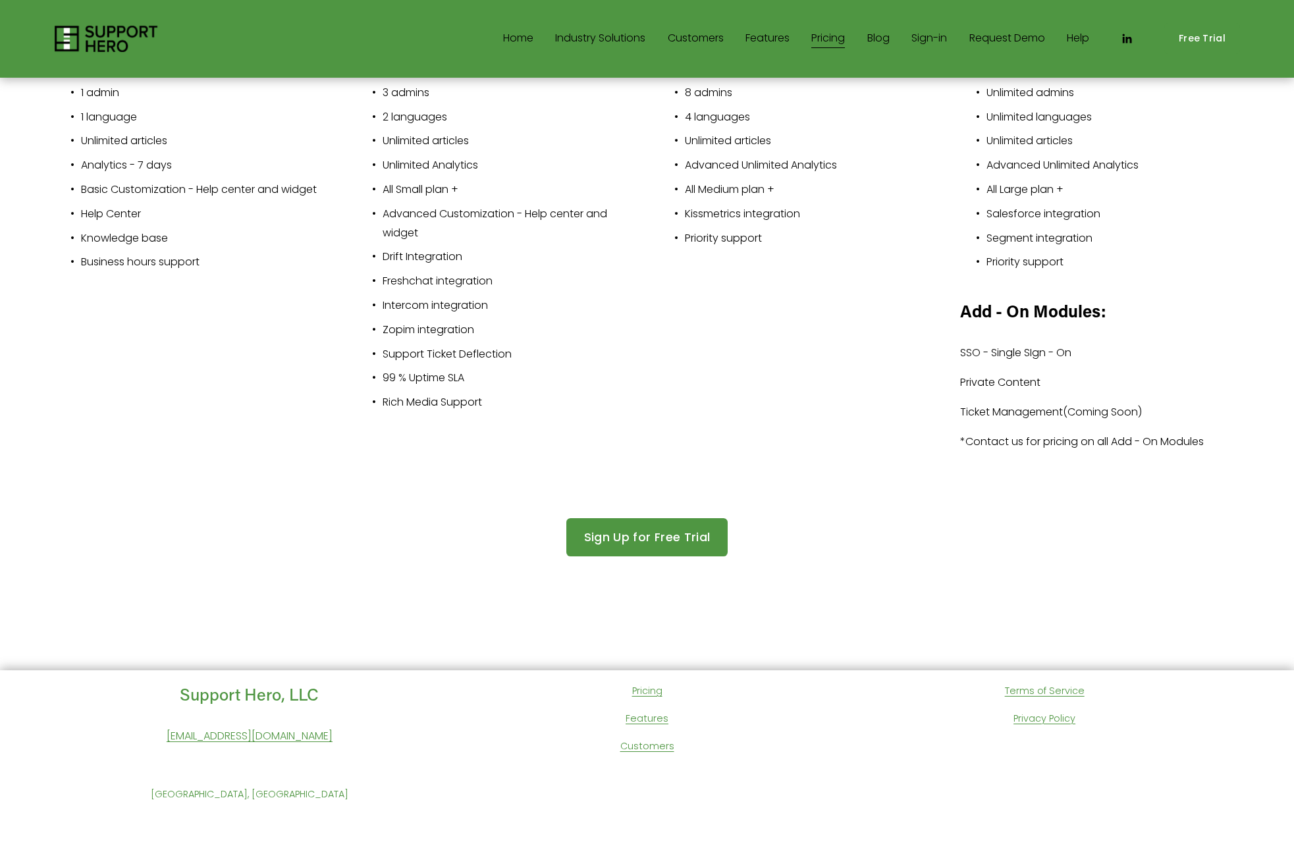
click at [648, 688] on link "Pricing" at bounding box center [647, 691] width 30 height 17
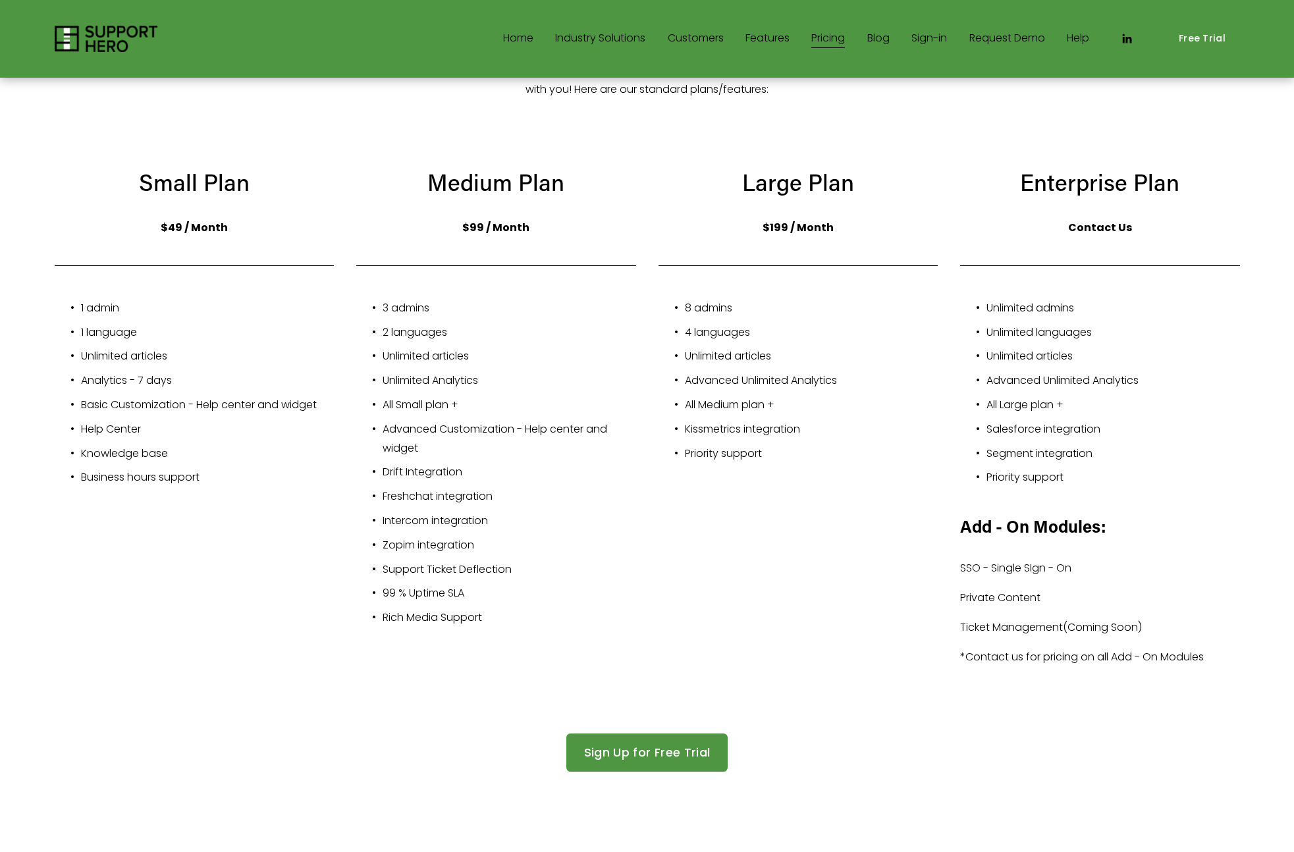
scroll to position [160, 0]
drag, startPoint x: 765, startPoint y: 225, endPoint x: 841, endPoint y: 223, distance: 76.4
click at [841, 223] on p "$199 / Month" at bounding box center [799, 228] width 280 height 19
